Goal: Transaction & Acquisition: Purchase product/service

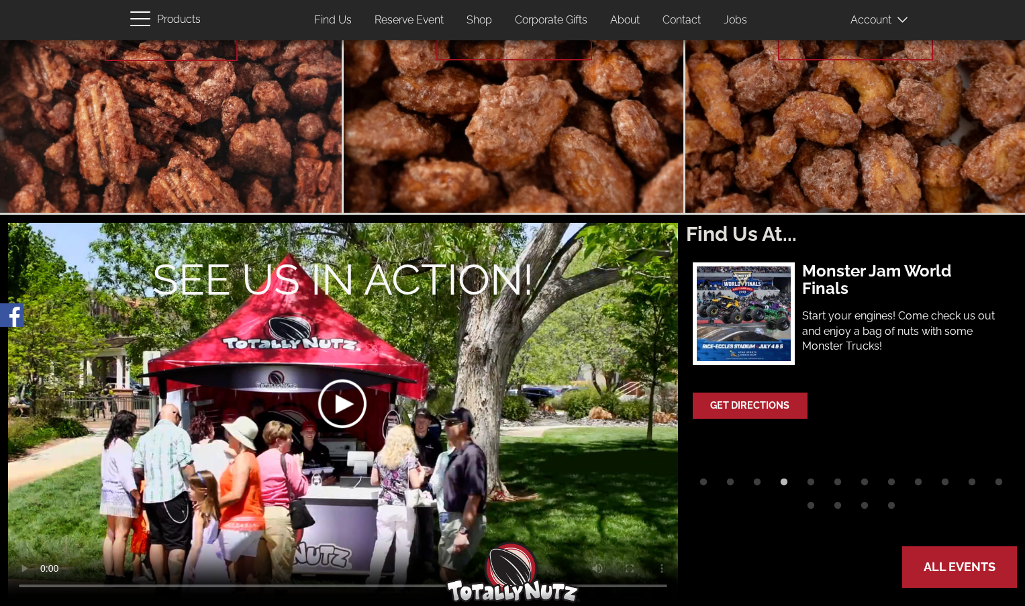
scroll to position [201, 0]
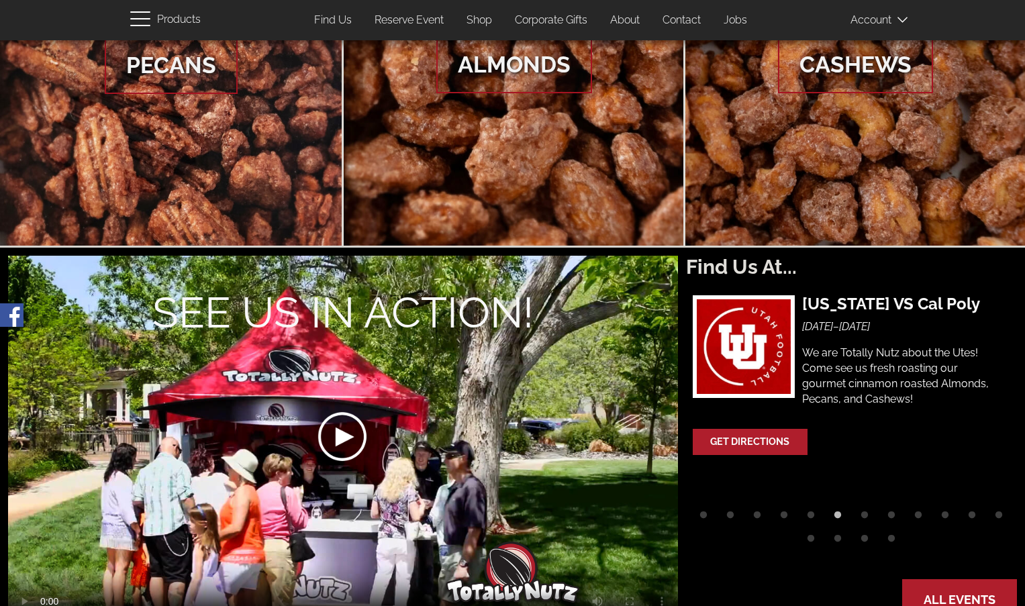
click at [471, 19] on link "Shop" at bounding box center [480, 20] width 46 height 26
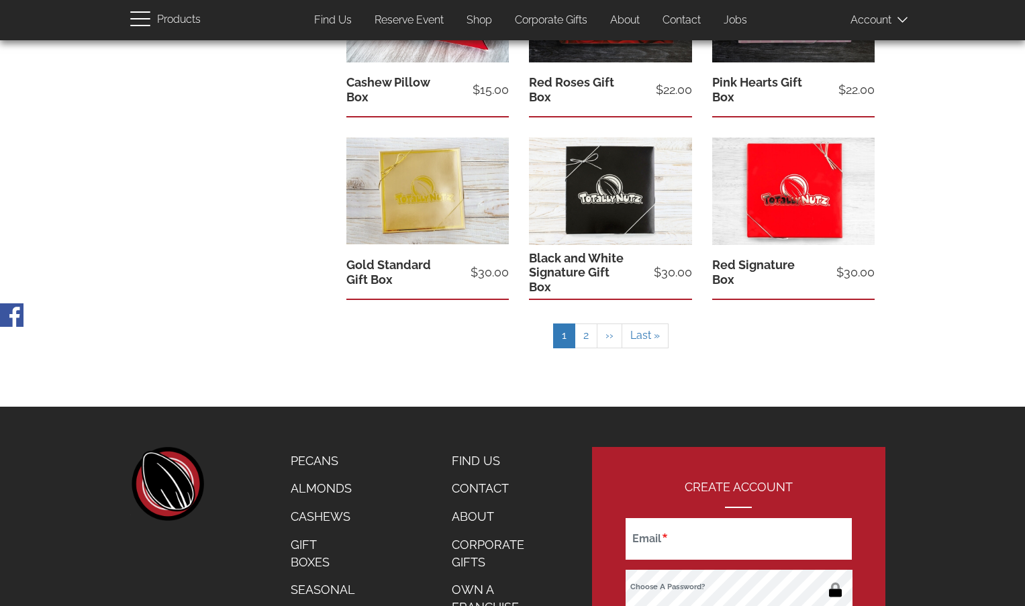
scroll to position [757, 0]
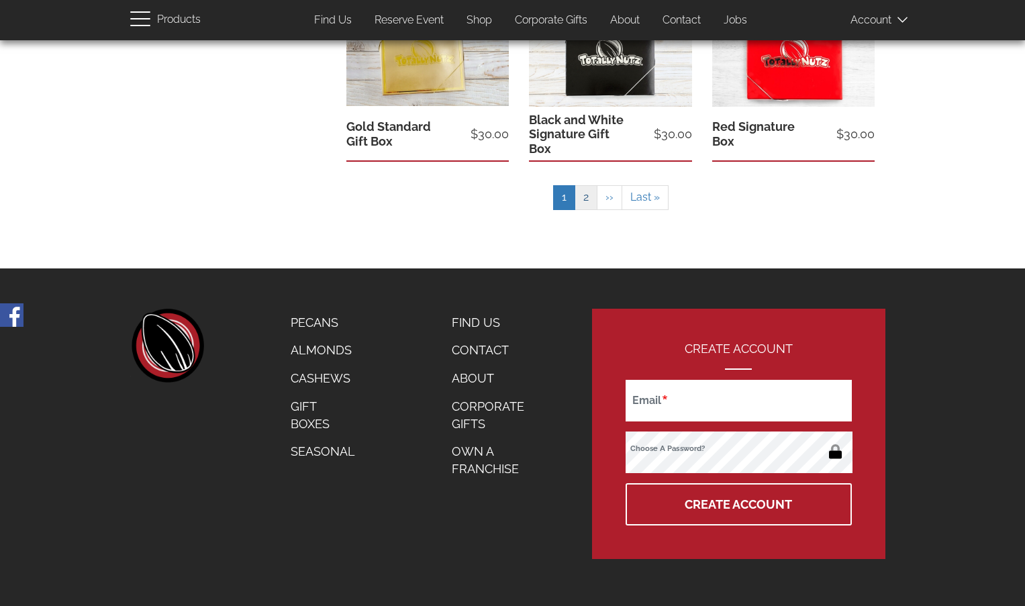
click at [586, 201] on link "Page 2" at bounding box center [586, 197] width 23 height 25
click at [589, 195] on link "Page 2" at bounding box center [586, 197] width 23 height 25
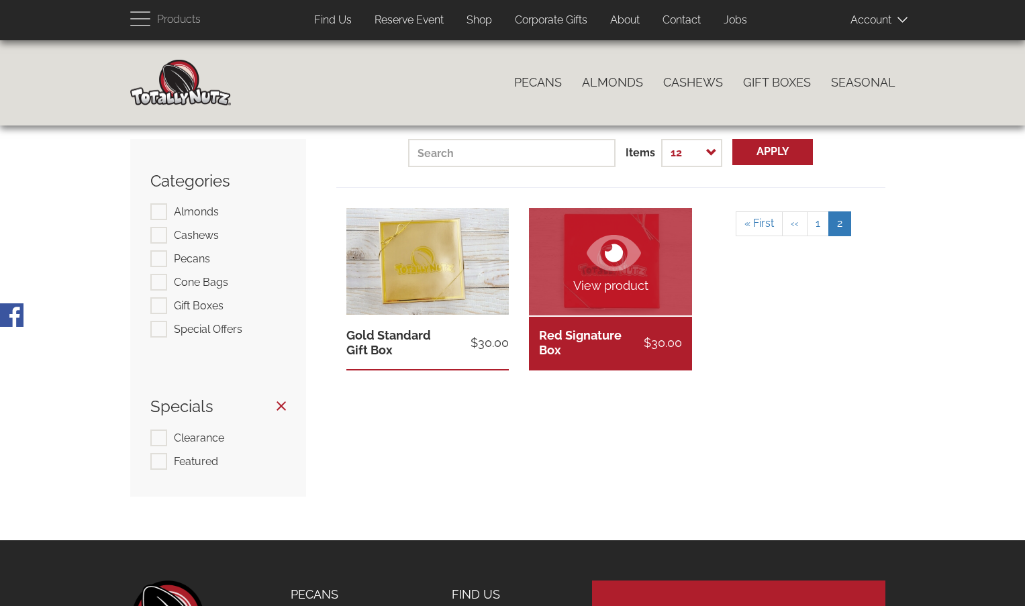
scroll to position [0, 0]
